Goal: Information Seeking & Learning: Learn about a topic

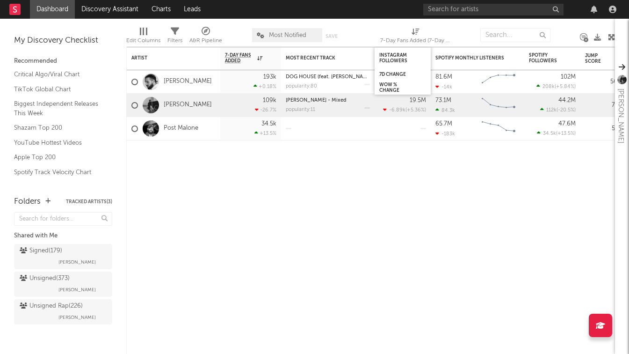
click at [272, 36] on span "Most Notified" at bounding box center [287, 35] width 37 height 6
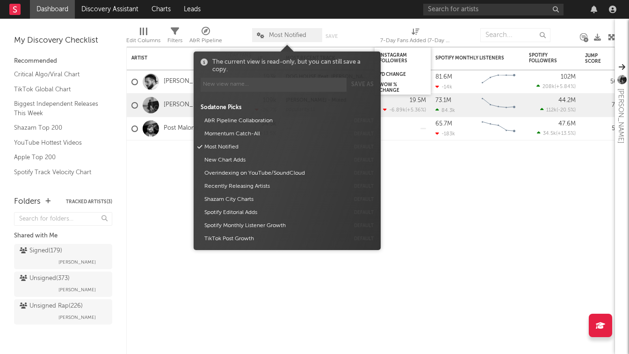
click at [274, 36] on span "Most Notified" at bounding box center [287, 35] width 37 height 6
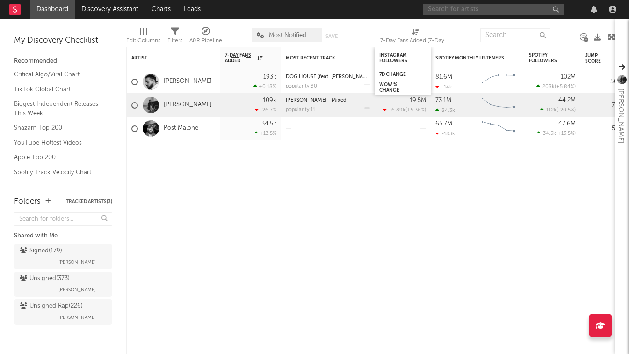
click at [495, 6] on input "text" at bounding box center [493, 10] width 140 height 12
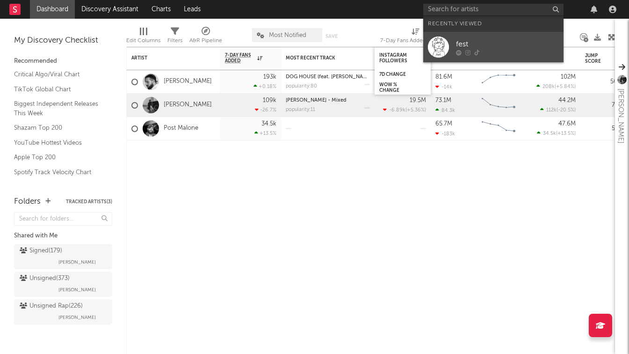
click at [439, 50] on div at bounding box center [438, 46] width 21 height 21
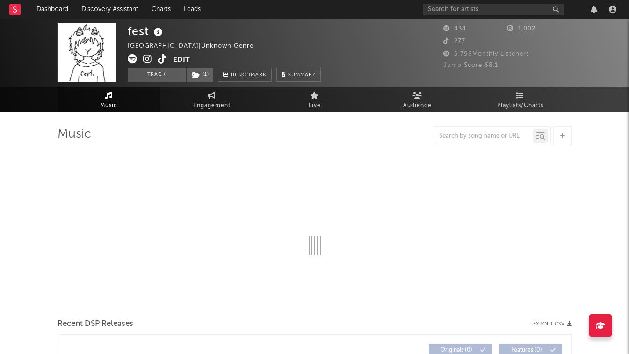
select select "1w"
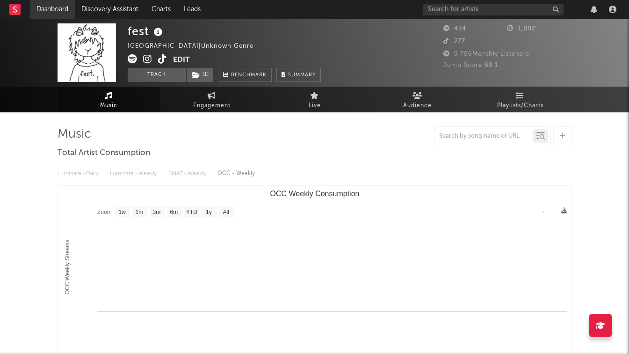
click at [52, 7] on link "Dashboard" at bounding box center [52, 9] width 45 height 19
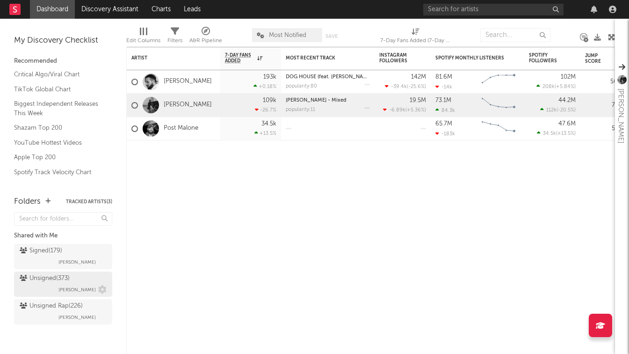
click at [59, 280] on div "Unsigned ( 373 )" at bounding box center [45, 278] width 50 height 11
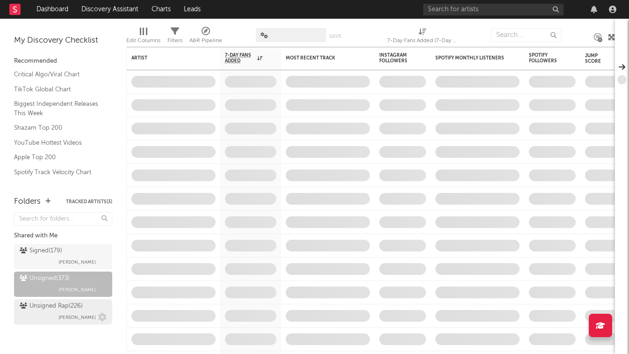
click at [67, 310] on div "Unsigned Rap ( 226 )" at bounding box center [51, 305] width 63 height 11
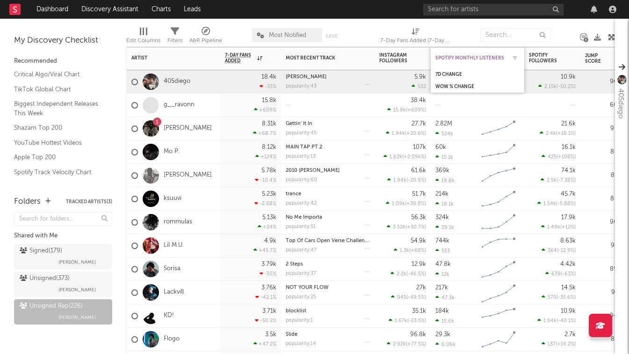
click at [505, 58] on div "Spotify Monthly Listeners" at bounding box center [471, 58] width 70 height 6
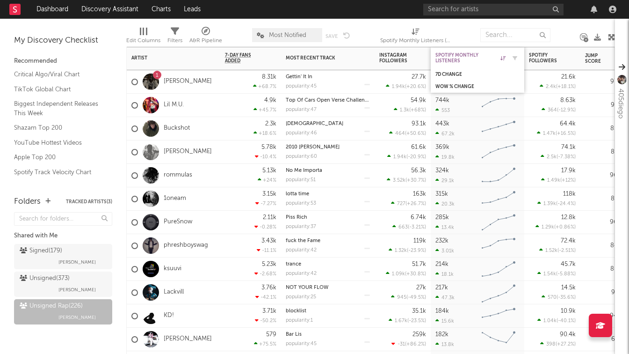
click at [505, 56] on icon at bounding box center [503, 58] width 5 height 5
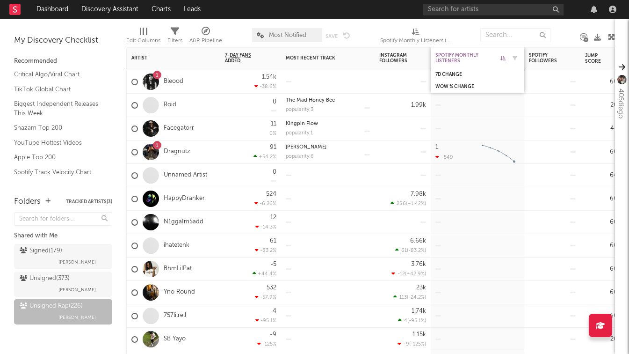
click at [505, 56] on icon at bounding box center [503, 58] width 5 height 5
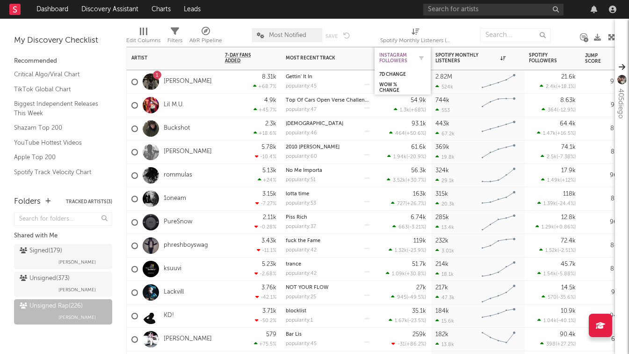
click at [403, 58] on div "Instagram Followers" at bounding box center [395, 57] width 33 height 11
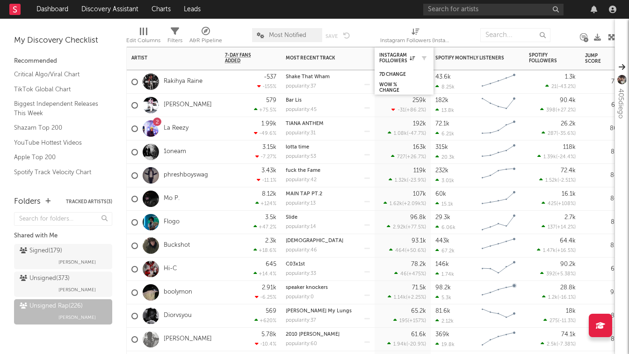
click at [384, 51] on div "Instagram Followers" at bounding box center [404, 58] width 50 height 18
click at [392, 77] on div "7d Change" at bounding box center [397, 75] width 36 height 6
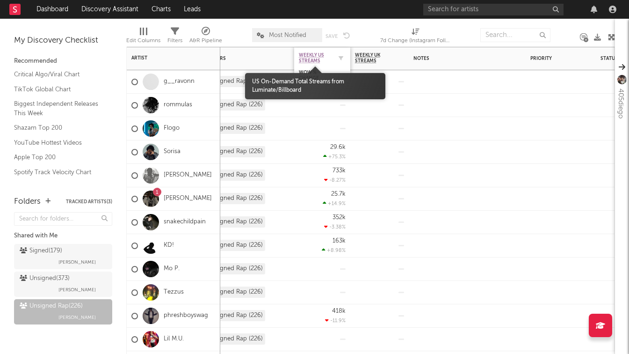
click at [311, 57] on span "Weekly US Streams" at bounding box center [315, 57] width 33 height 11
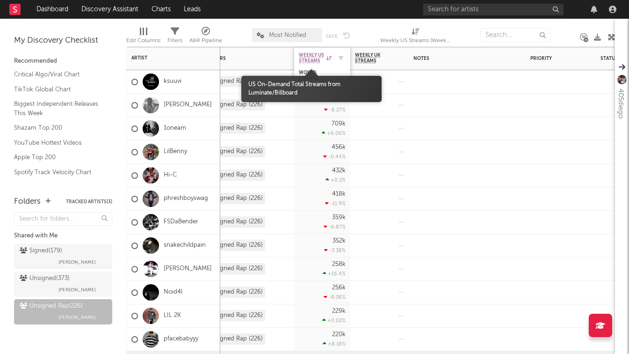
click at [308, 58] on span "Weekly US Streams" at bounding box center [311, 57] width 25 height 11
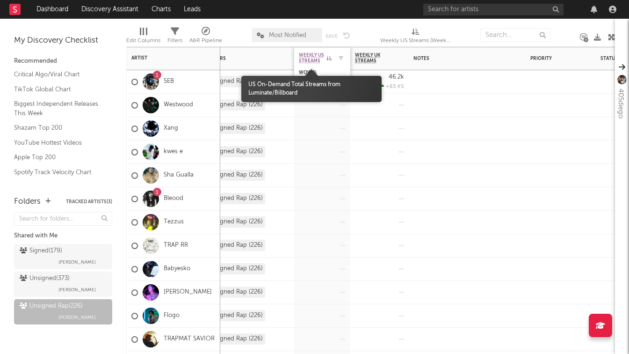
click at [308, 58] on span "Weekly US Streams" at bounding box center [311, 57] width 25 height 11
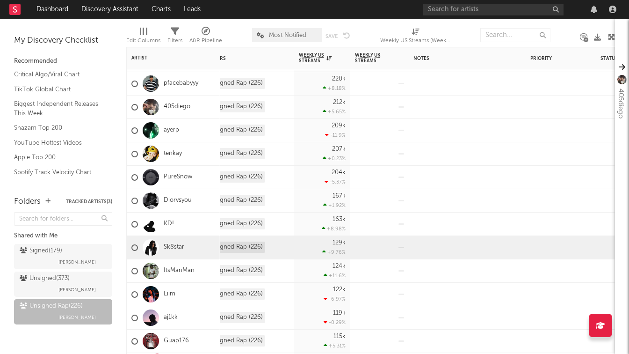
click at [335, 247] on div "129k +9.76 %" at bounding box center [322, 247] width 47 height 23
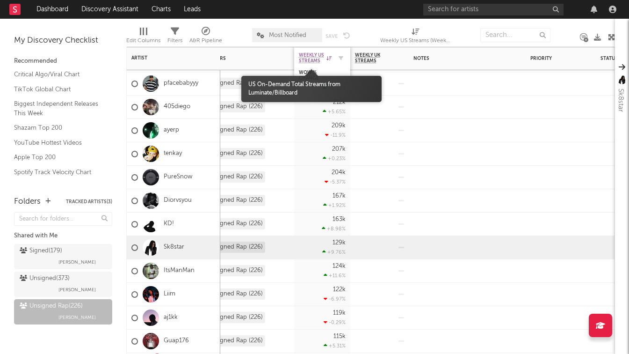
click at [305, 57] on span "Weekly US Streams" at bounding box center [311, 57] width 25 height 11
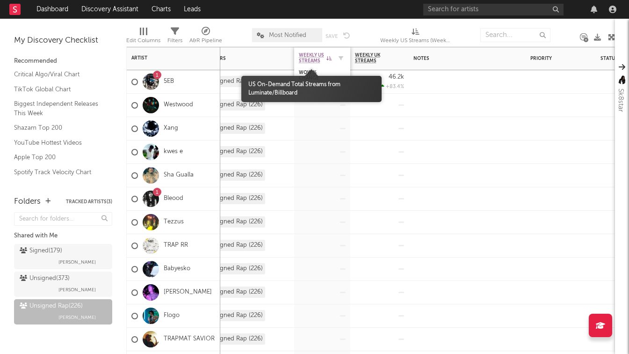
click at [305, 57] on span "Weekly US Streams" at bounding box center [311, 57] width 25 height 11
